Goal: Task Accomplishment & Management: Manage account settings

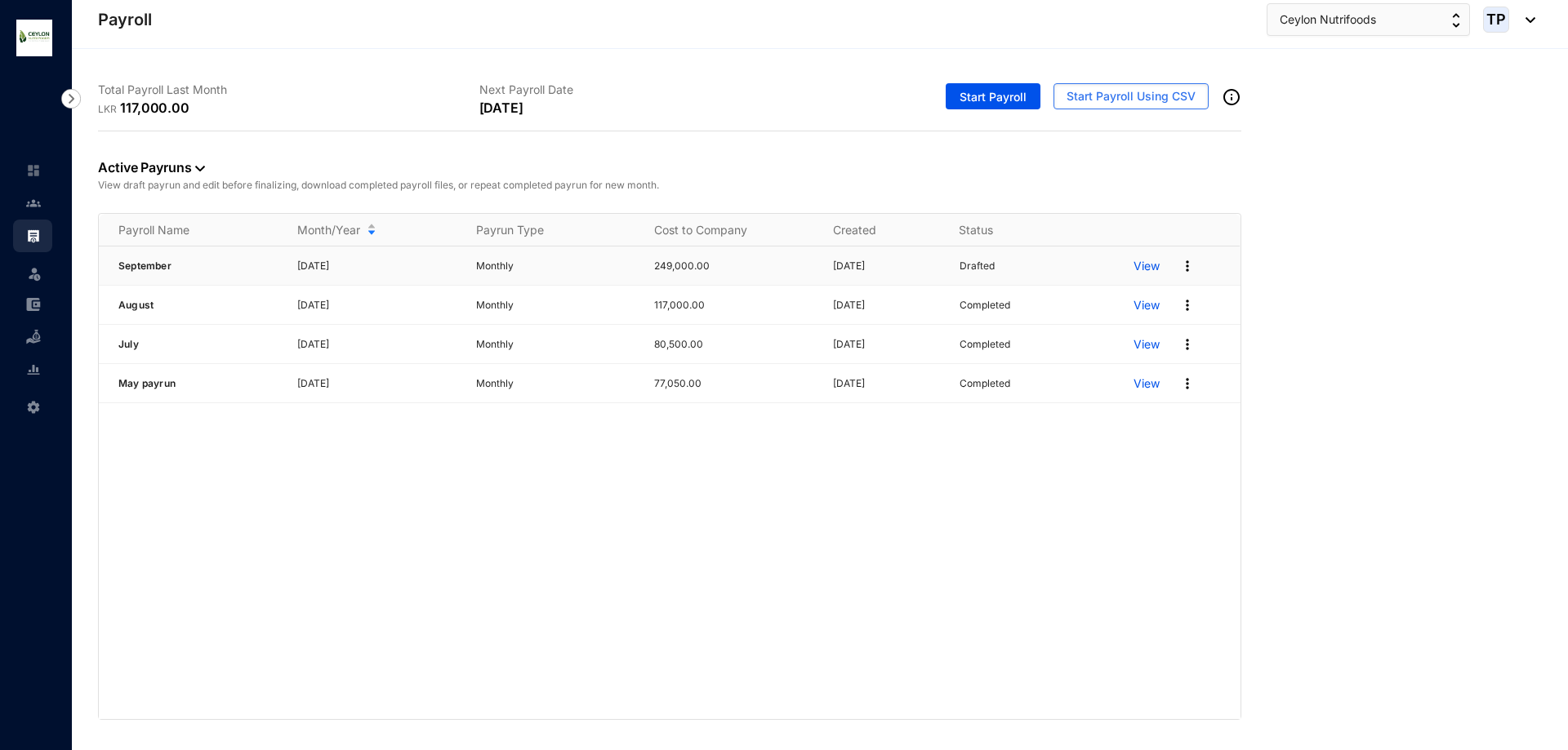
click at [1141, 269] on p "View" at bounding box center [1146, 266] width 26 height 16
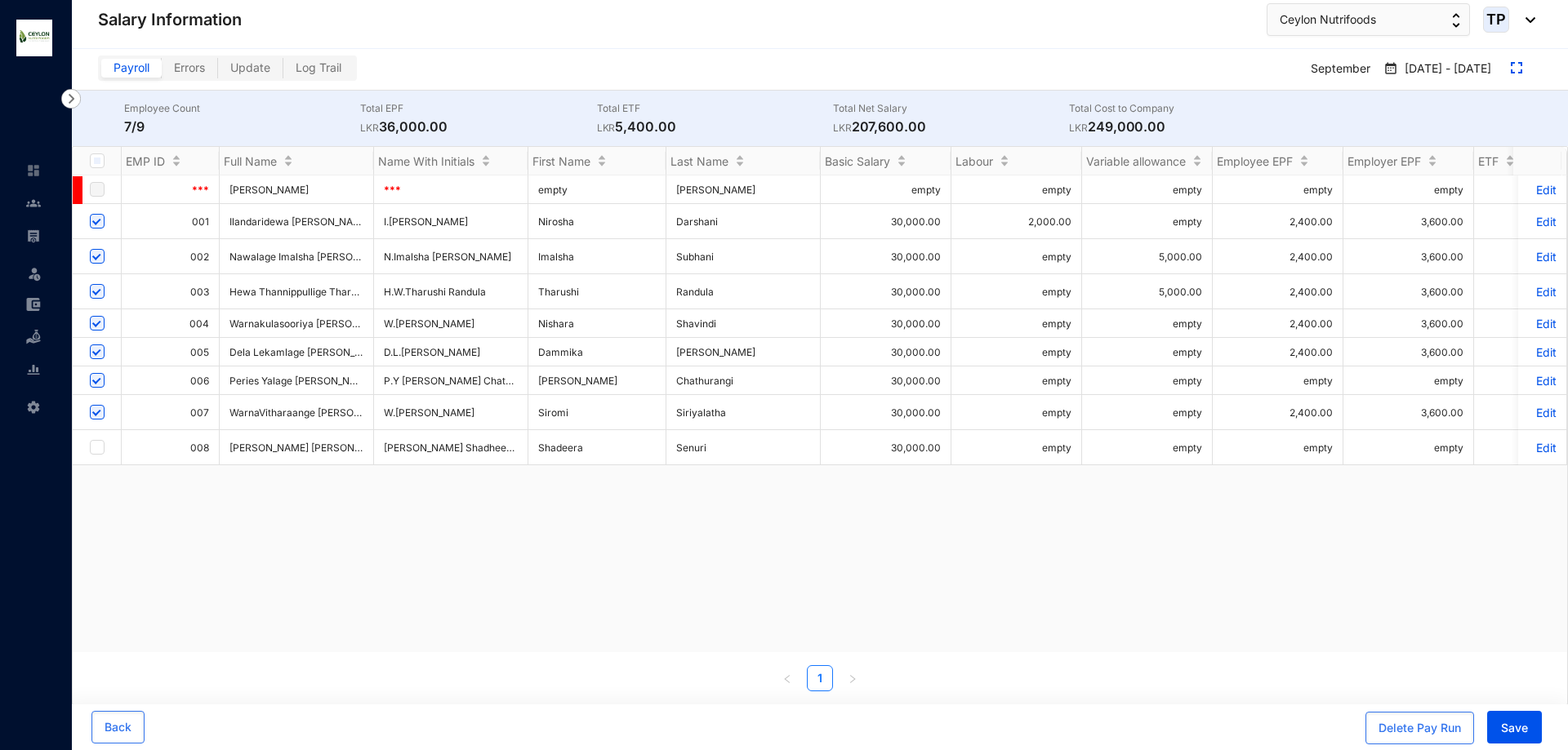
click at [1532, 225] on p "Edit" at bounding box center [1542, 222] width 28 height 14
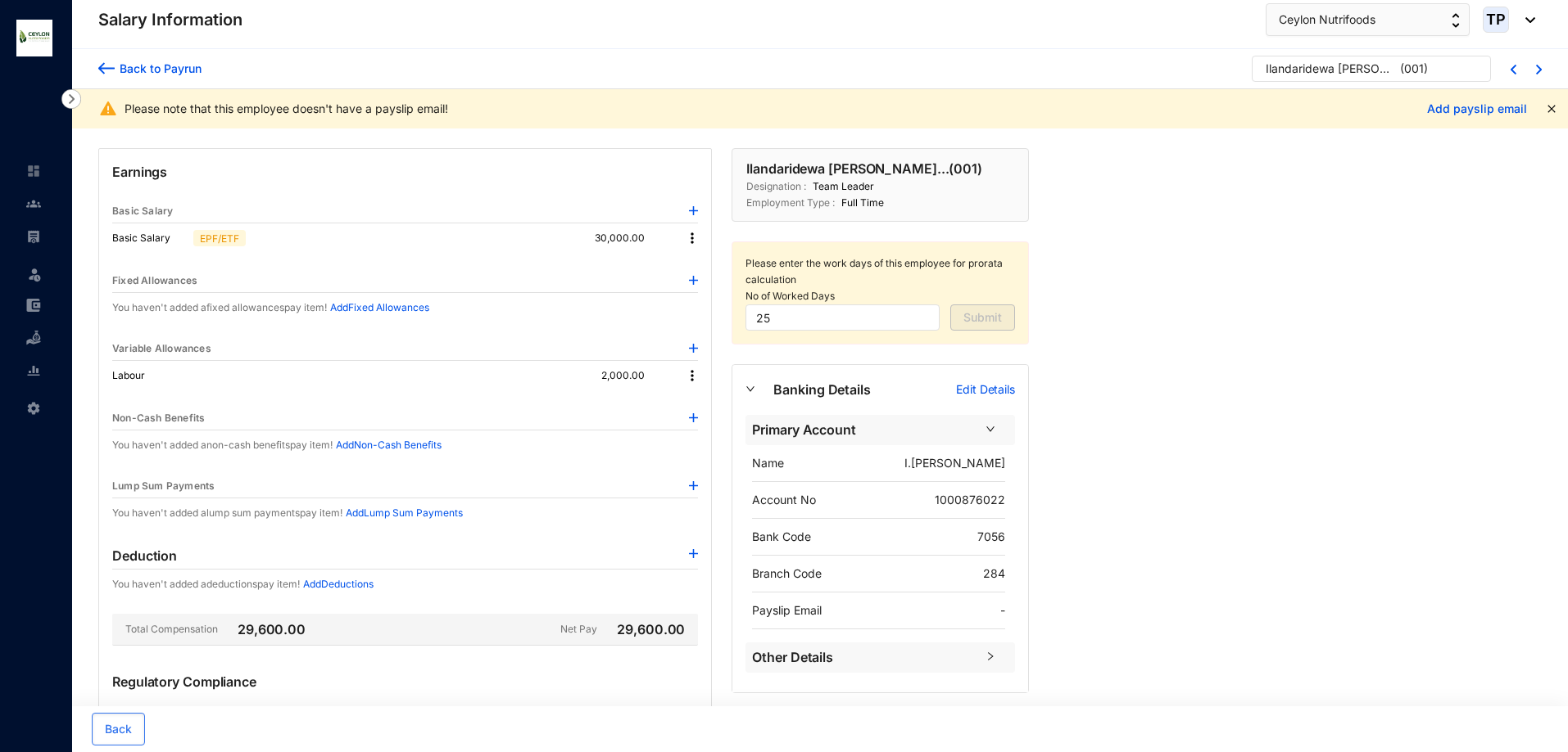
click at [686, 375] on img at bounding box center [692, 375] width 16 height 16
click at [712, 424] on p "Delete" at bounding box center [714, 428] width 35 height 16
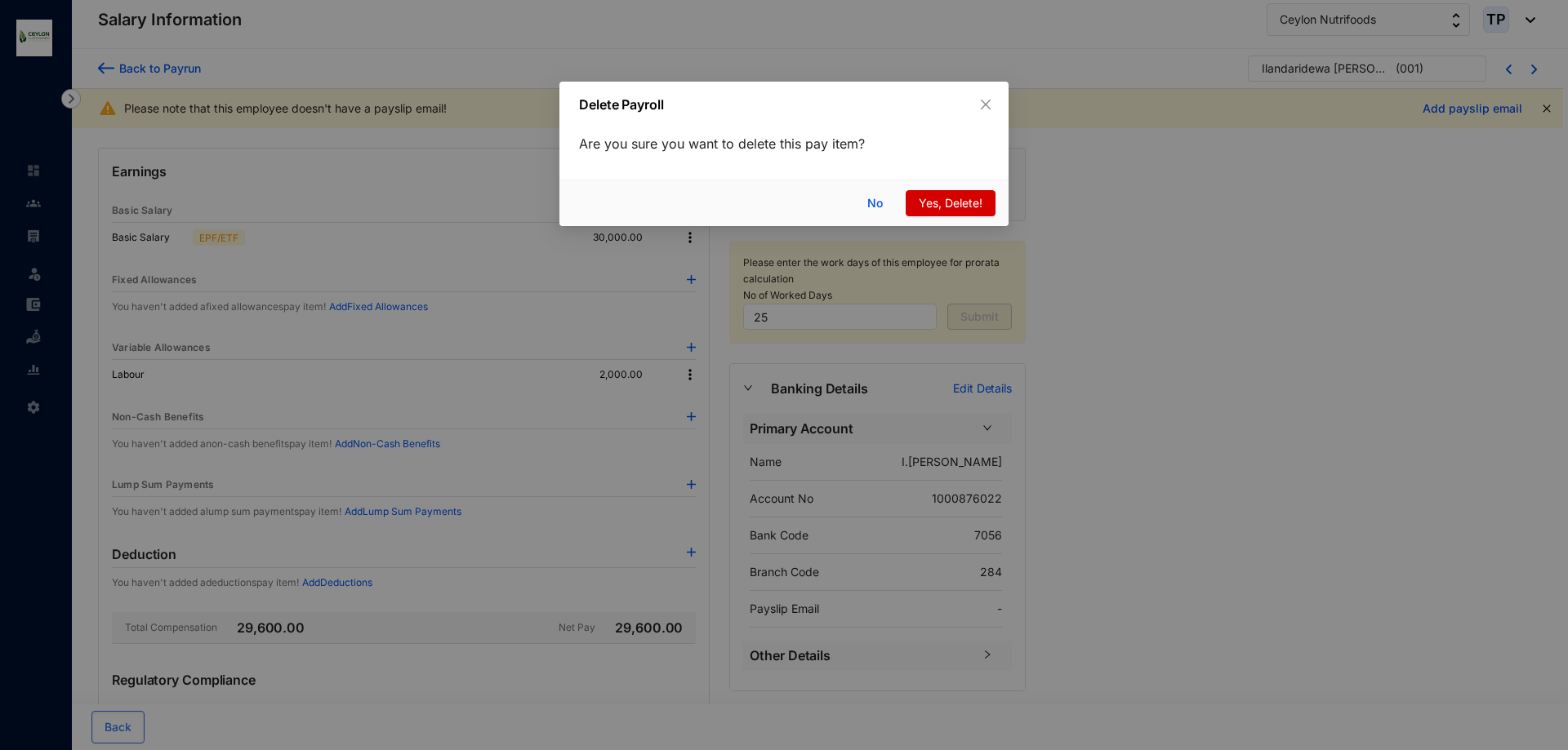
click at [968, 199] on span "Yes, Delete!" at bounding box center [951, 203] width 64 height 18
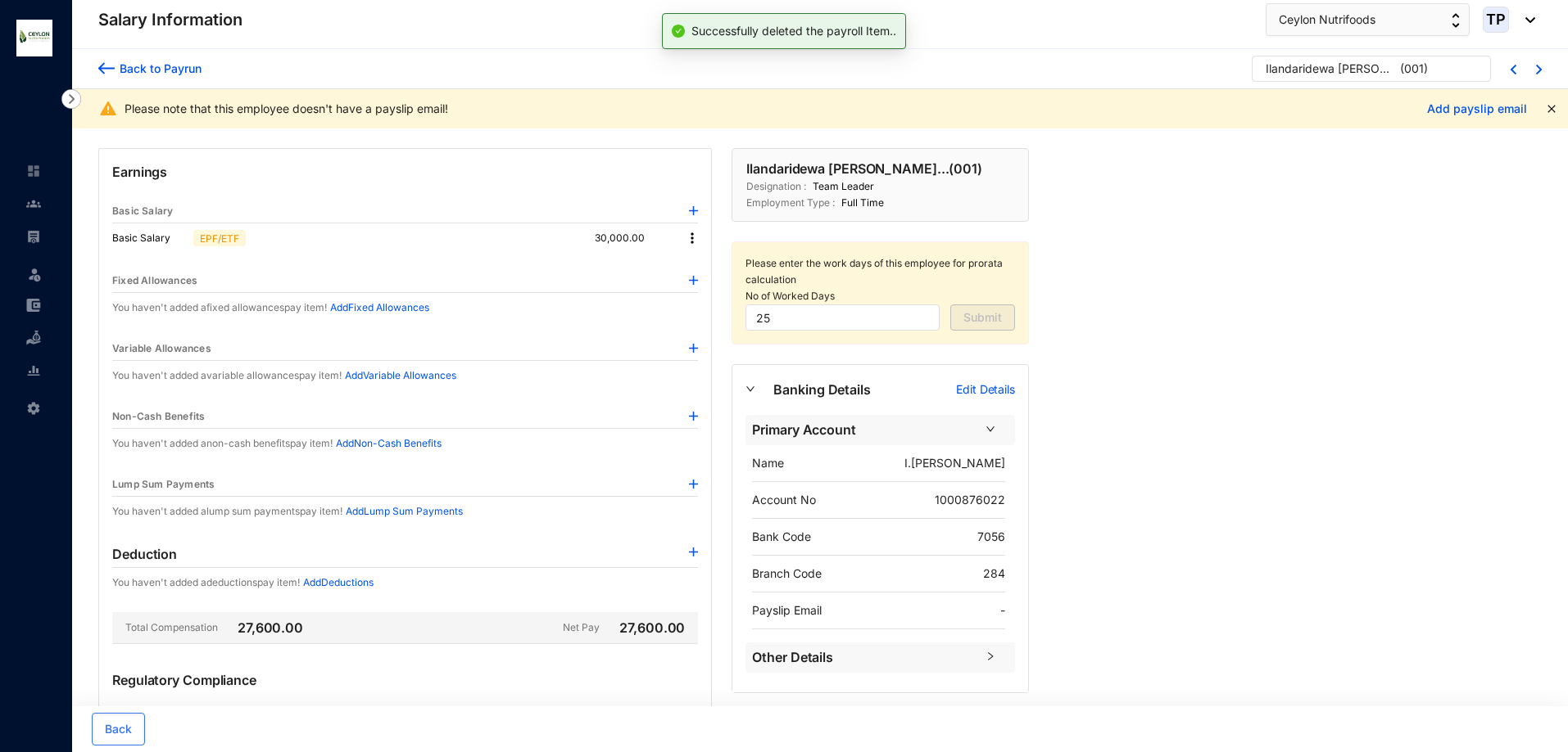
click at [121, 69] on div "Back to Payrun" at bounding box center [158, 68] width 87 height 17
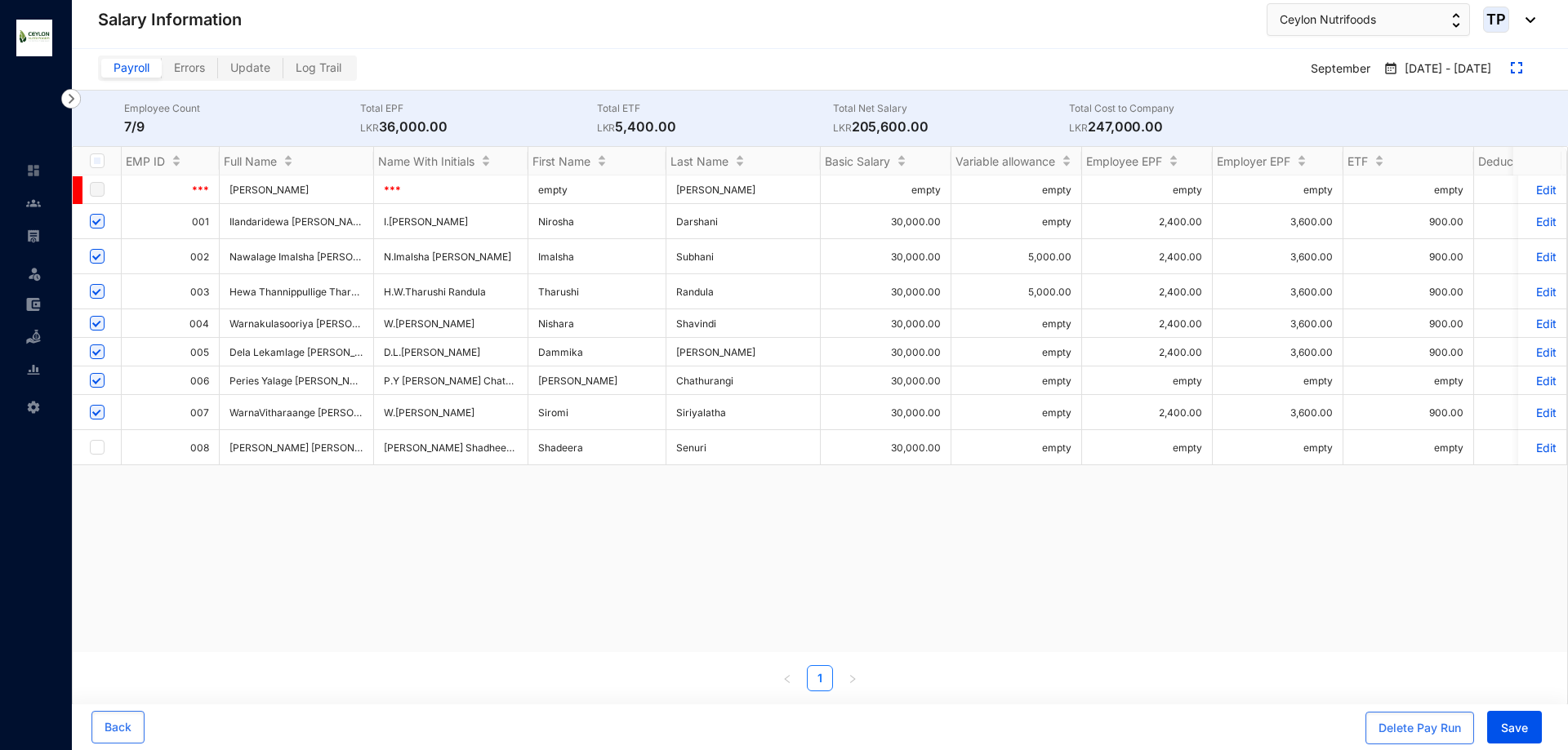
click at [1544, 223] on td "Edit" at bounding box center [1542, 222] width 49 height 35
click at [1539, 222] on p "Edit" at bounding box center [1542, 222] width 28 height 14
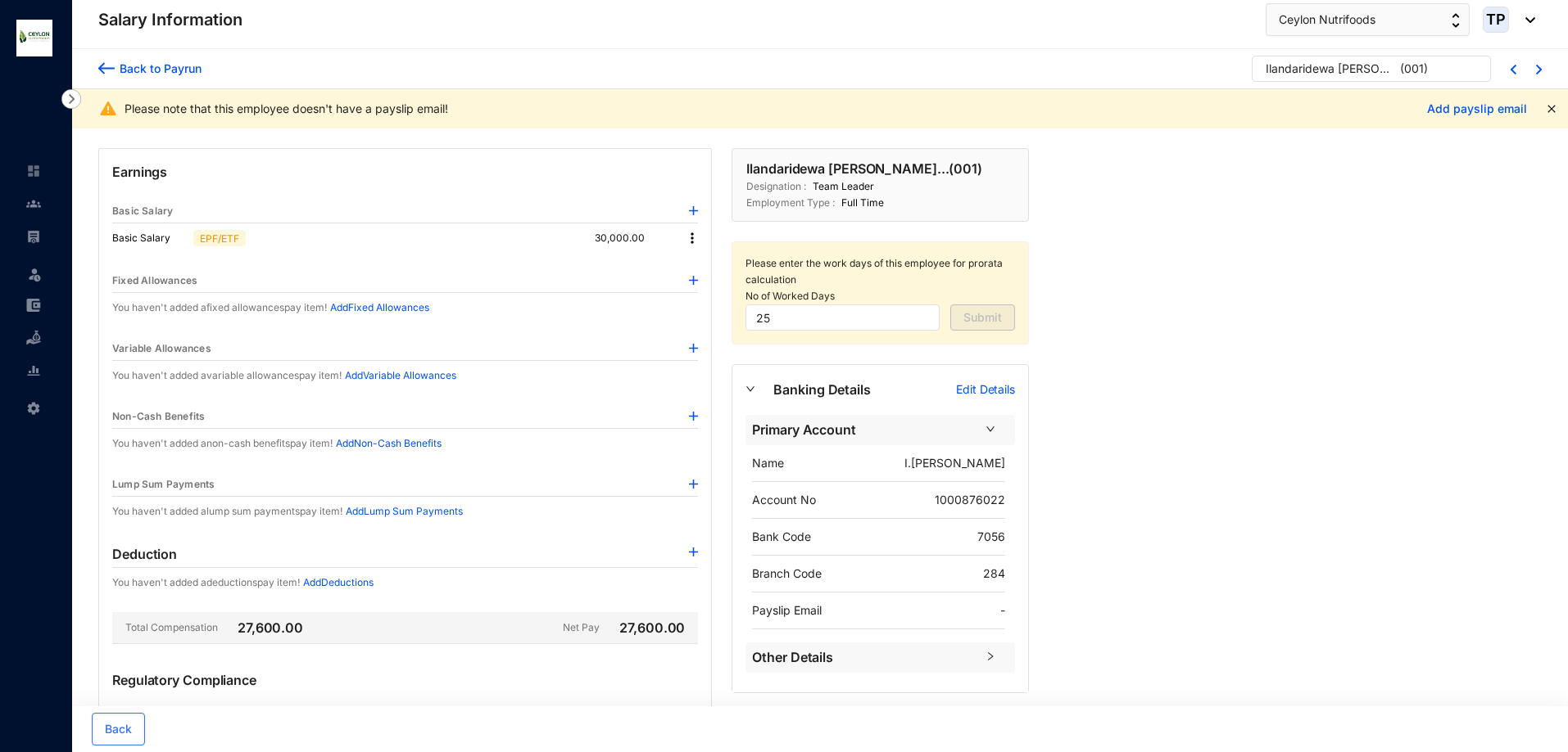
click at [88, 62] on div "Back to [PERSON_NAME] [PERSON_NAME]... ( 001 )" at bounding box center [820, 68] width 1496 height 40
click at [103, 67] on img at bounding box center [107, 68] width 16 height 17
